Goal: Find specific page/section: Find specific page/section

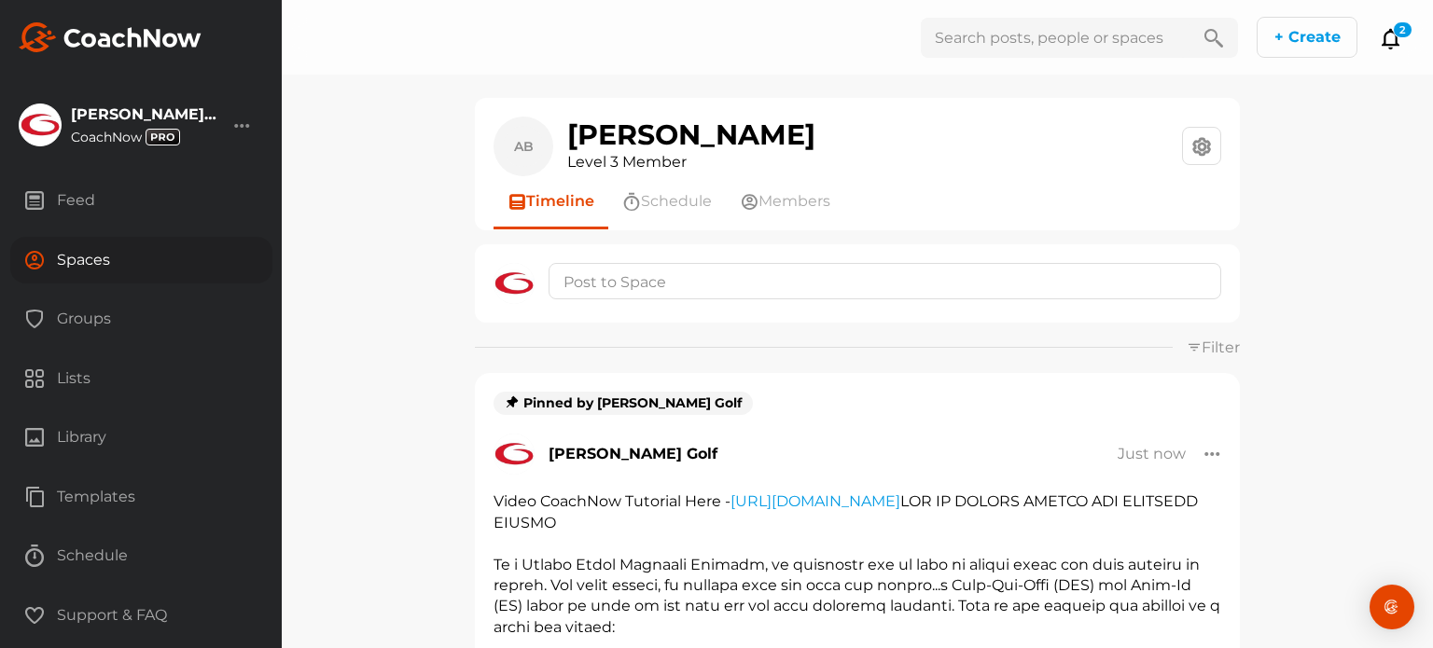
click at [79, 263] on div "Spaces" at bounding box center [141, 260] width 262 height 47
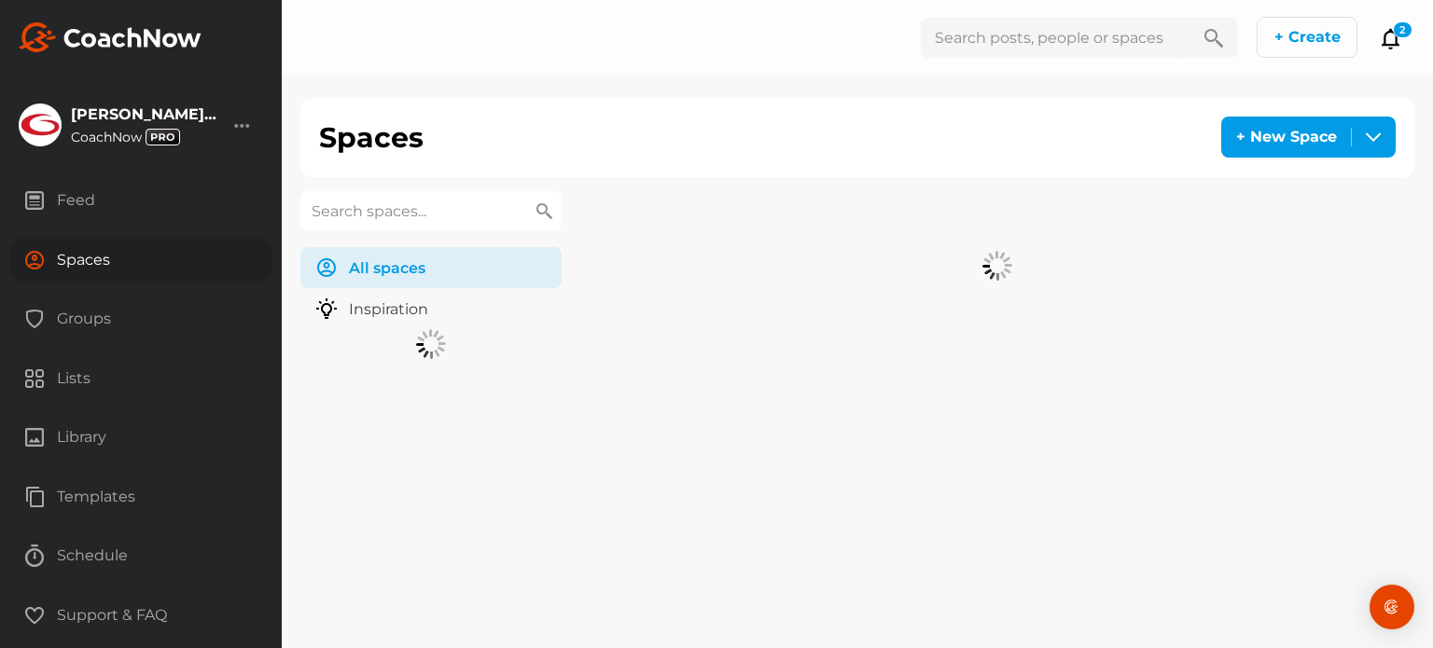
click at [340, 212] on input "text" at bounding box center [430, 210] width 261 height 39
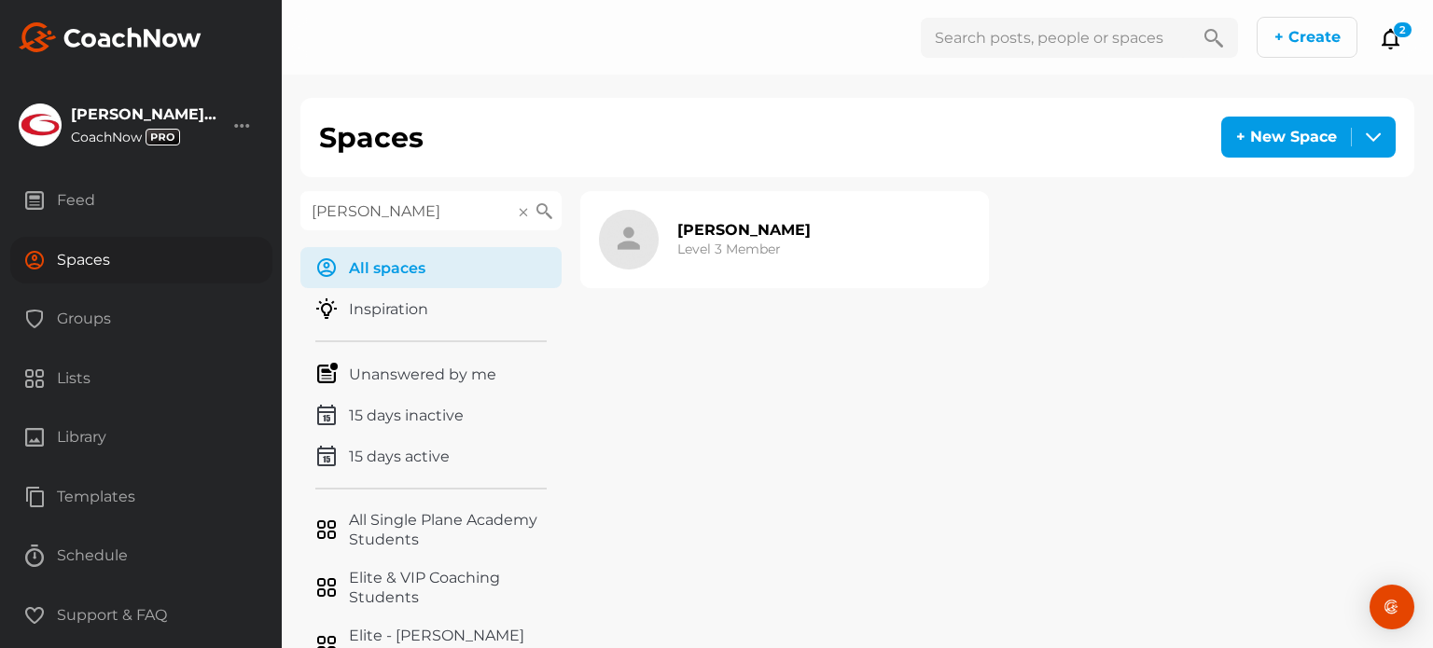
type input "[PERSON_NAME]"
click at [758, 245] on h3 "Level 3 Member" at bounding box center [729, 250] width 104 height 20
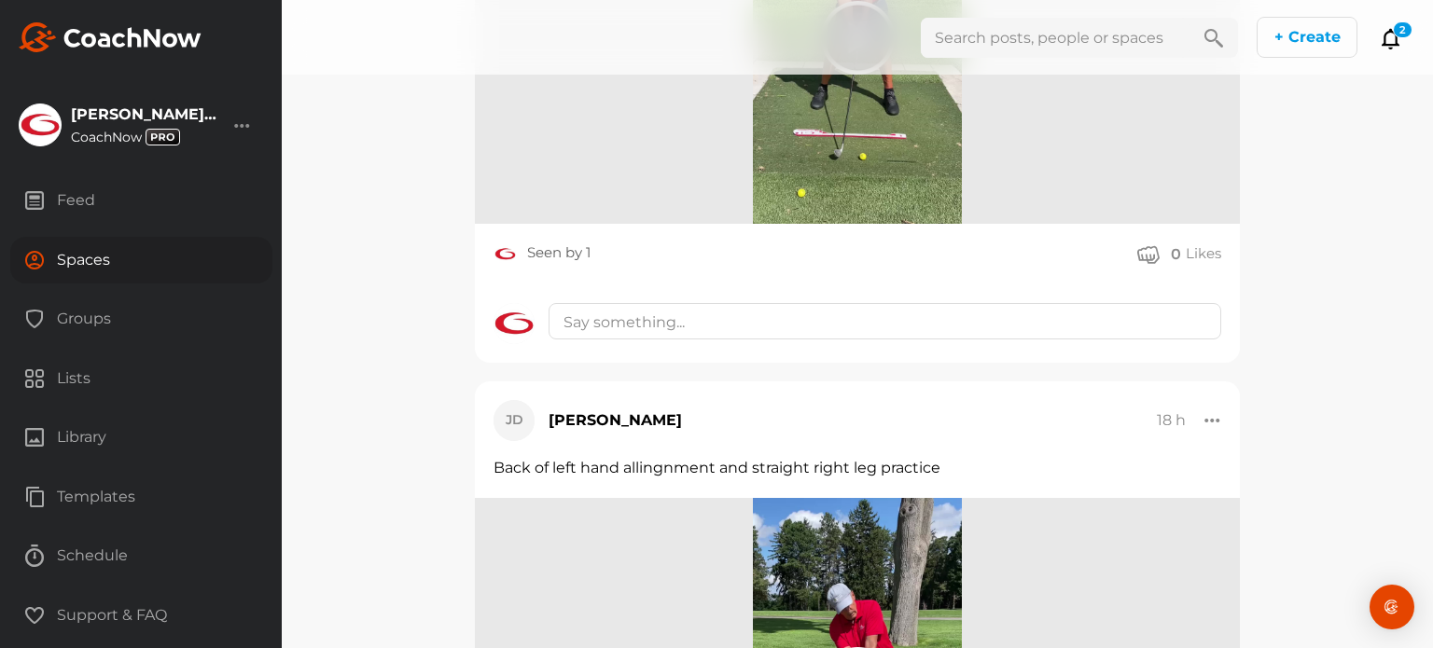
scroll to position [2146, 0]
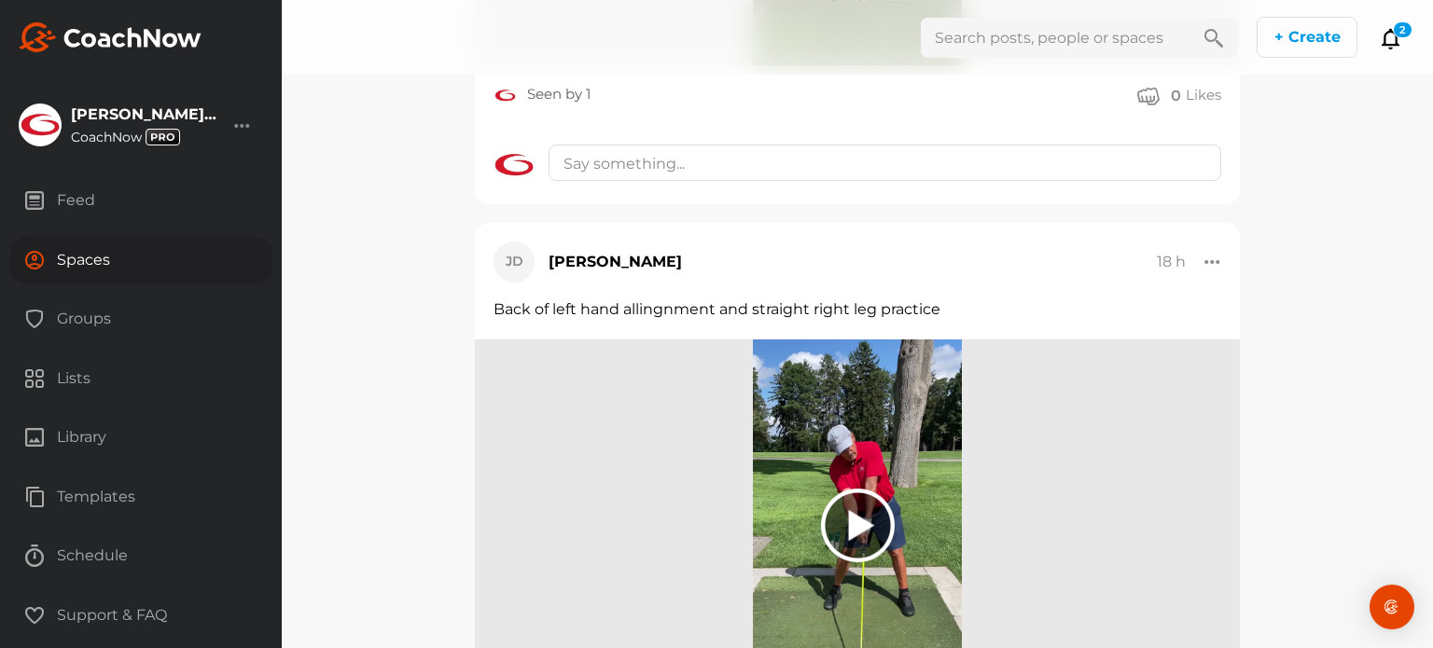
click at [856, 523] on div at bounding box center [858, 526] width 74 height 74
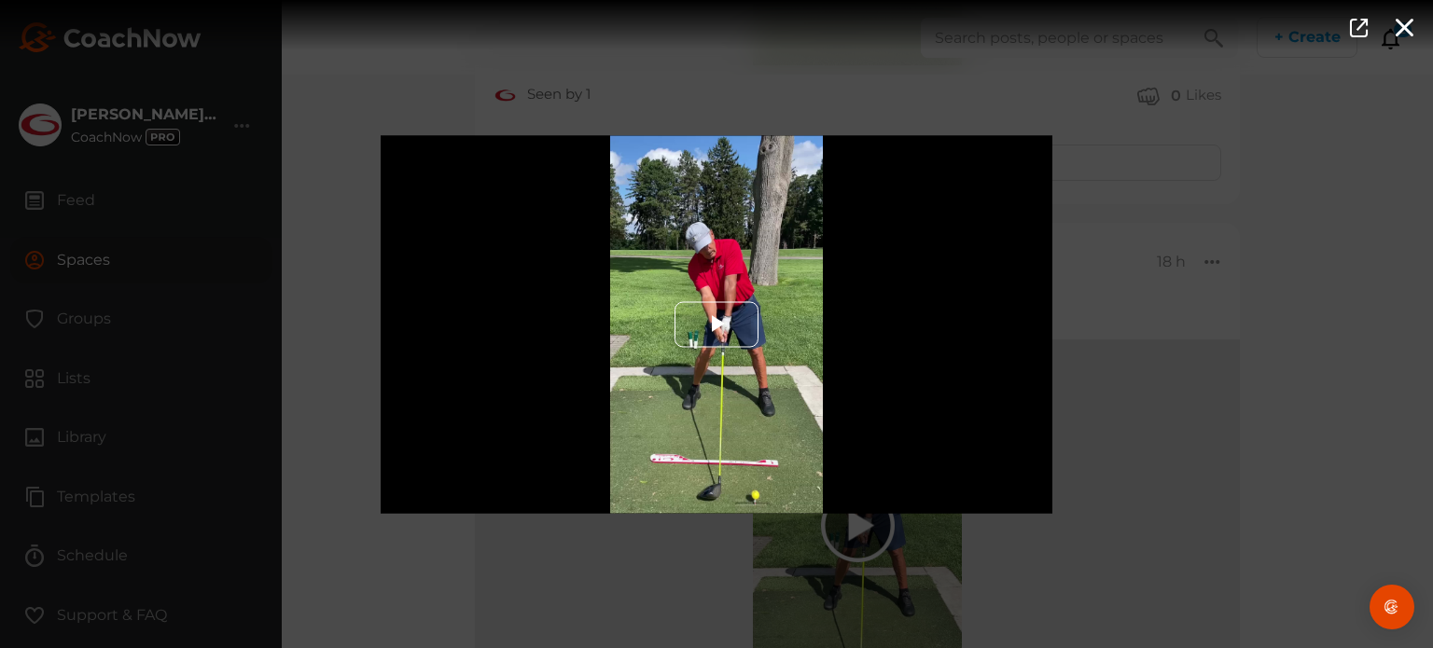
click at [717, 325] on span "Video Player" at bounding box center [717, 325] width 0 height 0
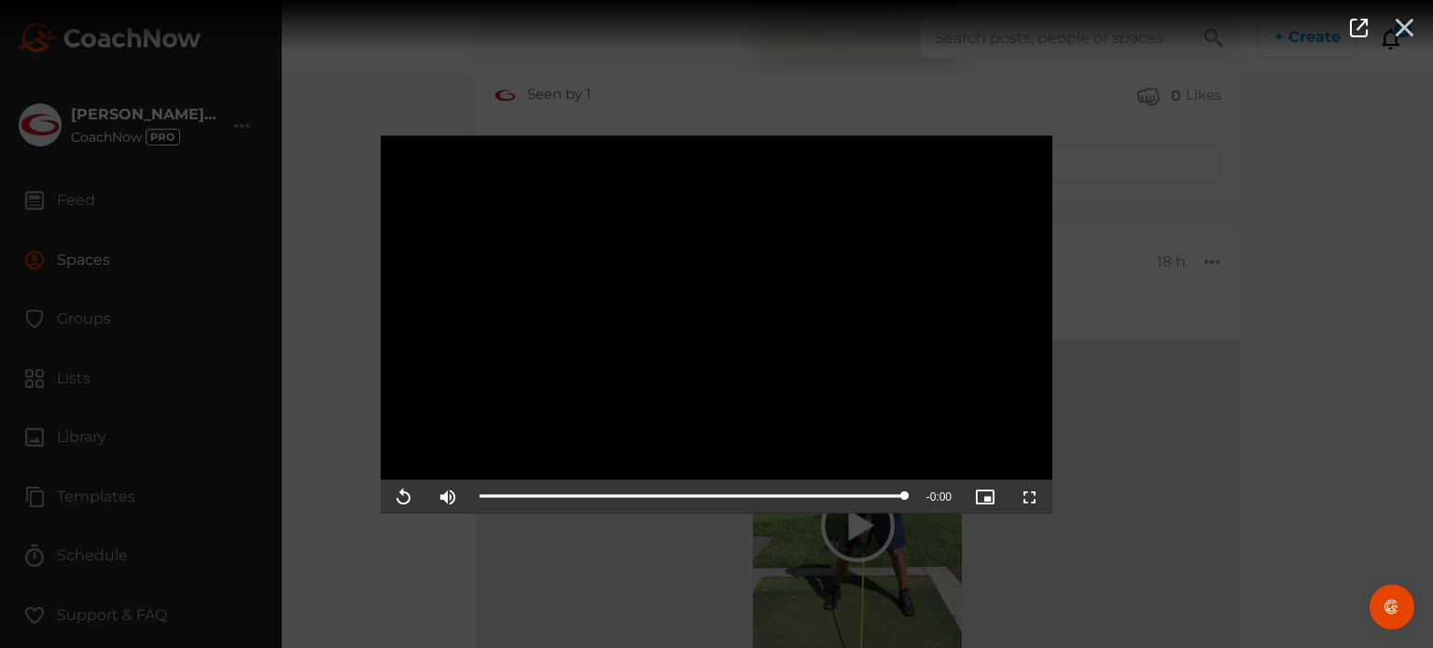
click at [1407, 21] on icon "button" at bounding box center [1404, 26] width 21 height 21
